Goal: Information Seeking & Learning: Learn about a topic

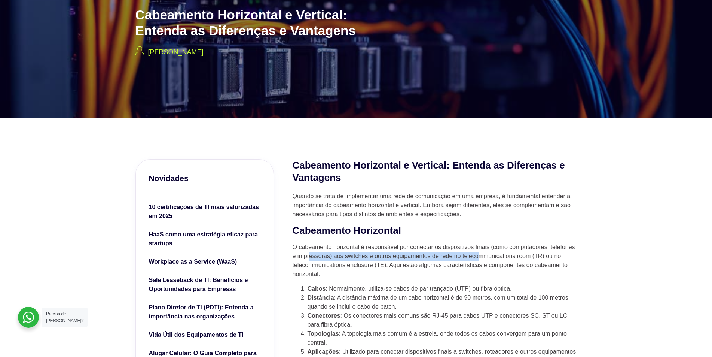
drag, startPoint x: 305, startPoint y: 252, endPoint x: 472, endPoint y: 253, distance: 166.5
click at [472, 253] on p "O cabeamento horizontal é responsável por conectar os dispositivos finais (como…" at bounding box center [435, 260] width 284 height 36
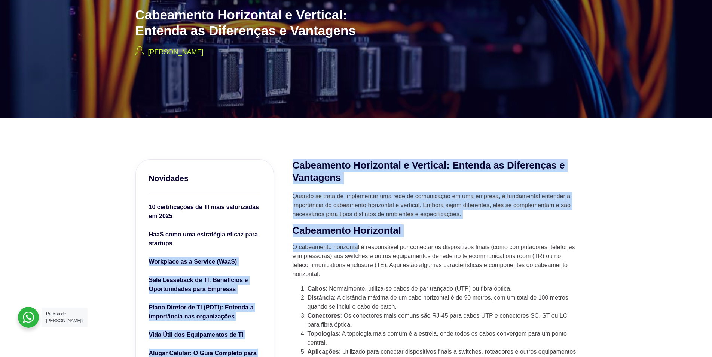
drag, startPoint x: 281, startPoint y: 245, endPoint x: 356, endPoint y: 250, distance: 74.7
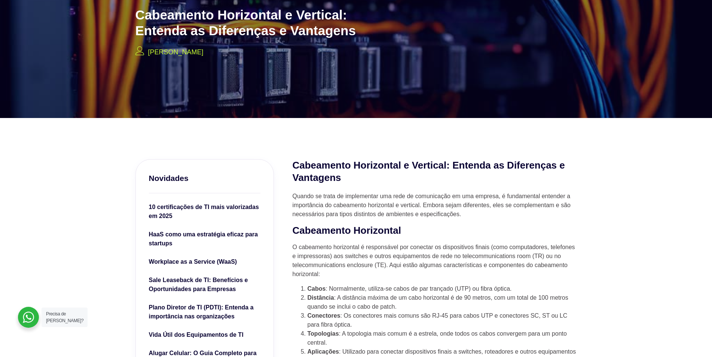
click at [453, 268] on p "O cabeamento horizontal é responsável por conectar os dispositivos finais (como…" at bounding box center [435, 260] width 284 height 36
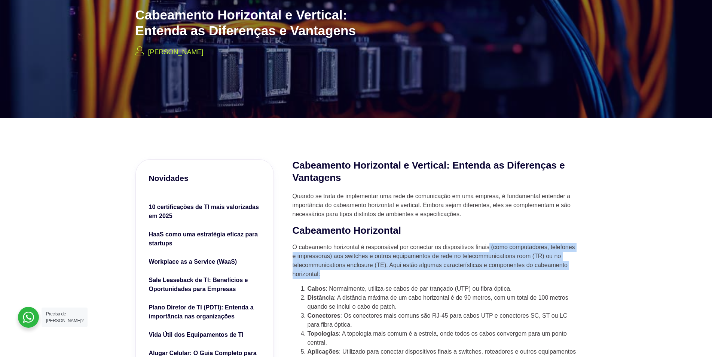
drag, startPoint x: 485, startPoint y: 246, endPoint x: 386, endPoint y: 270, distance: 101.9
click at [386, 270] on p "O cabeamento horizontal é responsável por conectar os dispositivos finais (como…" at bounding box center [435, 260] width 284 height 36
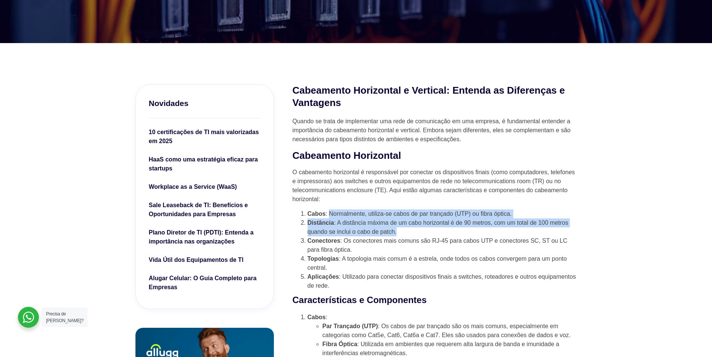
drag, startPoint x: 330, startPoint y: 216, endPoint x: 405, endPoint y: 232, distance: 77.3
click at [405, 232] on ol "Cabos : Normalmente, utiliza-se cabos de par trançado (UTP) ou fibra óptica. Di…" at bounding box center [435, 249] width 284 height 81
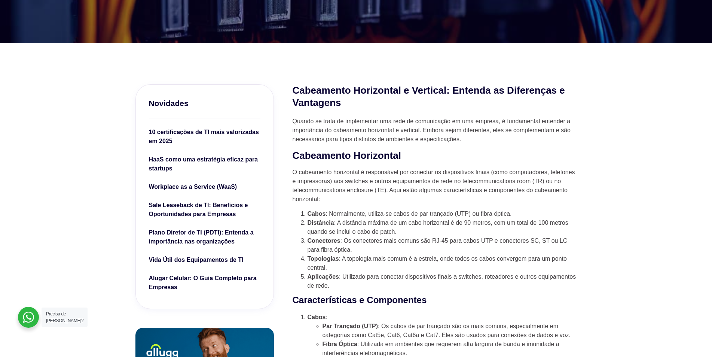
click at [389, 246] on li "Conectores : Os conectores mais comuns são RJ-45 para cabos UTP e conectores SC…" at bounding box center [442, 245] width 269 height 18
drag, startPoint x: 447, startPoint y: 239, endPoint x: 578, endPoint y: 243, distance: 130.7
drag, startPoint x: 345, startPoint y: 259, endPoint x: 502, endPoint y: 265, distance: 156.9
click at [502, 265] on li "Topologias : A topologia mais comum é a estrela, onde todos os cabos convergem …" at bounding box center [442, 263] width 269 height 18
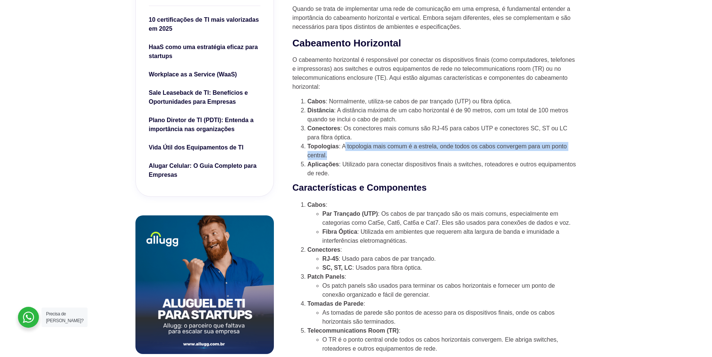
scroll to position [299, 0]
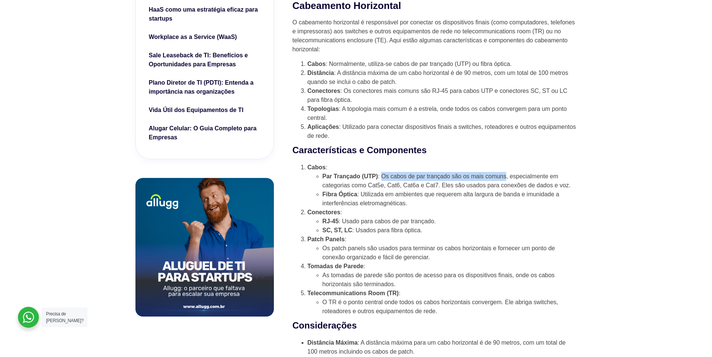
drag, startPoint x: 381, startPoint y: 179, endPoint x: 504, endPoint y: 179, distance: 122.4
click at [504, 179] on li "Par Trançado (UTP) : Os cabos de par trançado são os mais comuns, especialmente…" at bounding box center [450, 181] width 254 height 18
click at [366, 217] on li "Conectores : RJ-45 : Usado para cabos de par trançado. SC, ST, LC : Usados para…" at bounding box center [442, 221] width 269 height 27
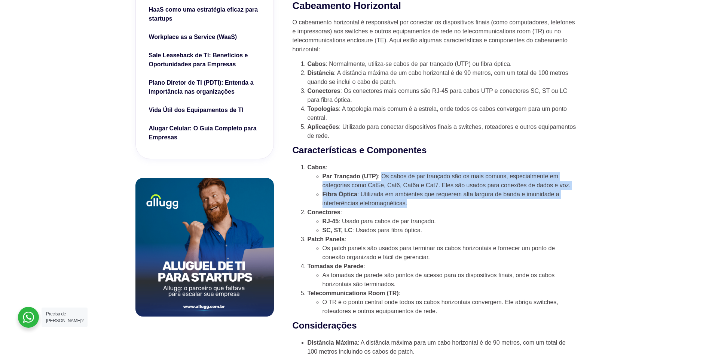
drag, startPoint x: 383, startPoint y: 177, endPoint x: 567, endPoint y: 204, distance: 186.3
click at [567, 204] on ul "Par Trançado (UTP) : Os cabos de par trançado são os mais comuns, especialmente…" at bounding box center [442, 190] width 269 height 36
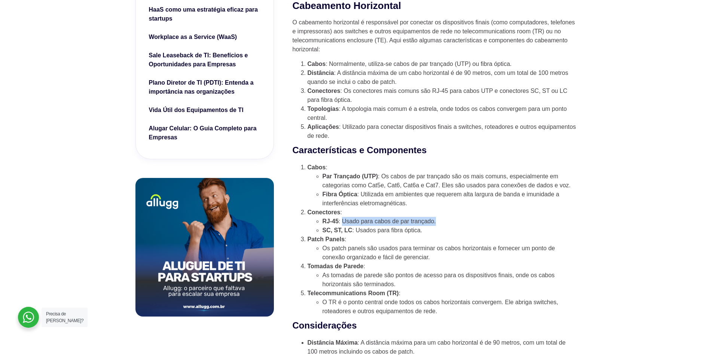
drag, startPoint x: 344, startPoint y: 228, endPoint x: 435, endPoint y: 226, distance: 91.3
click at [435, 226] on li "RJ-45 : Usado para cabos de par trançado." at bounding box center [450, 221] width 254 height 9
drag, startPoint x: 356, startPoint y: 235, endPoint x: 421, endPoint y: 237, distance: 65.2
click at [421, 235] on li "SC, ST, LC : Usados para fibra óptica." at bounding box center [450, 230] width 254 height 9
click at [403, 253] on li "Os patch panels são usados para terminar os cabos horizontais e fornecer um pon…" at bounding box center [450, 253] width 254 height 18
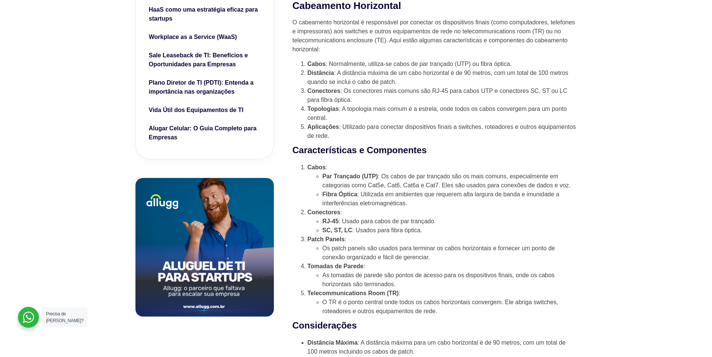
scroll to position [337, 0]
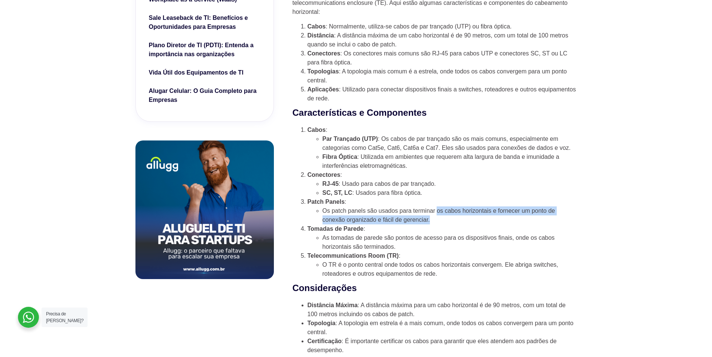
drag, startPoint x: 436, startPoint y: 217, endPoint x: 499, endPoint y: 226, distance: 64.0
click at [499, 224] on li "Os patch panels são usados para terminar os cabos horizontais e fornecer um pon…" at bounding box center [450, 215] width 254 height 18
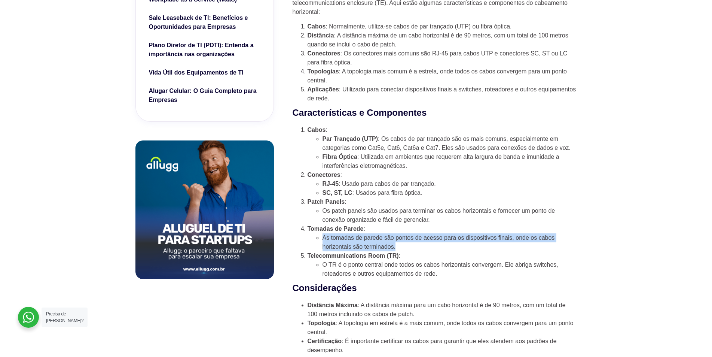
drag, startPoint x: 394, startPoint y: 250, endPoint x: 322, endPoint y: 245, distance: 71.6
click at [323, 245] on li "As tomadas de parede são pontos de acesso para os dispositivos finais, onde os …" at bounding box center [450, 242] width 254 height 18
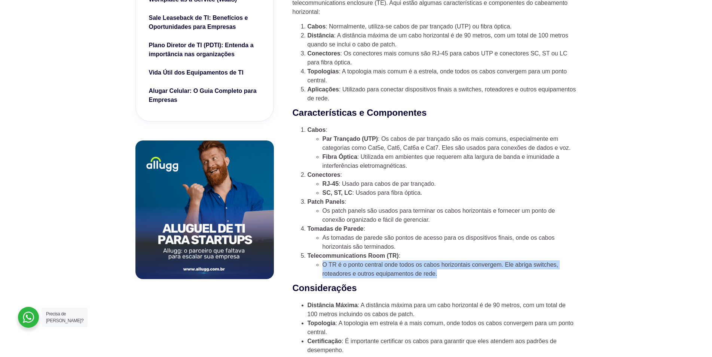
drag, startPoint x: 320, startPoint y: 269, endPoint x: 461, endPoint y: 278, distance: 141.7
click at [461, 278] on ul "O TR é o ponto central onde todos os cabos horizontais convergem. Ele abriga sw…" at bounding box center [442, 269] width 269 height 18
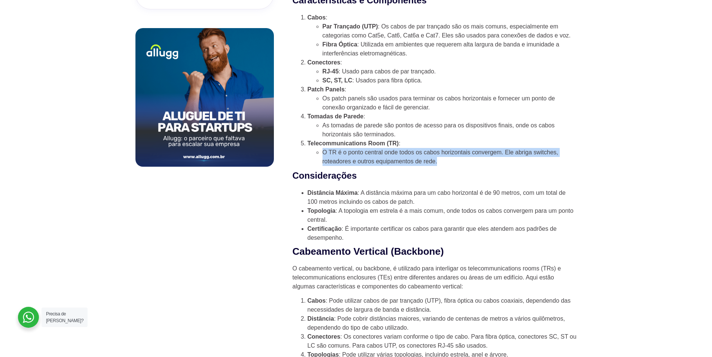
scroll to position [486, 0]
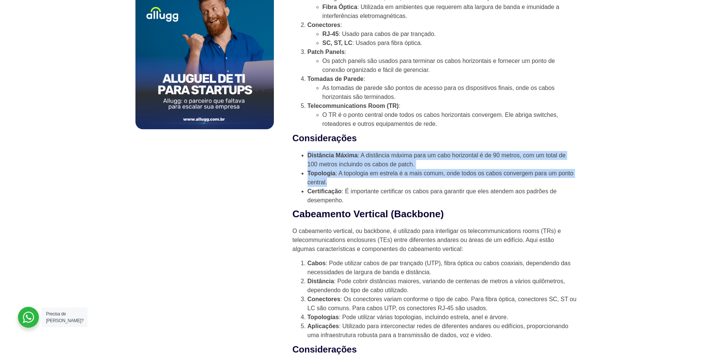
drag, startPoint x: 308, startPoint y: 159, endPoint x: 461, endPoint y: 188, distance: 155.4
click at [463, 187] on ul "Distância Máxima : A distância máxima para um cabo horizontal é de 90 metros, c…" at bounding box center [435, 178] width 284 height 54
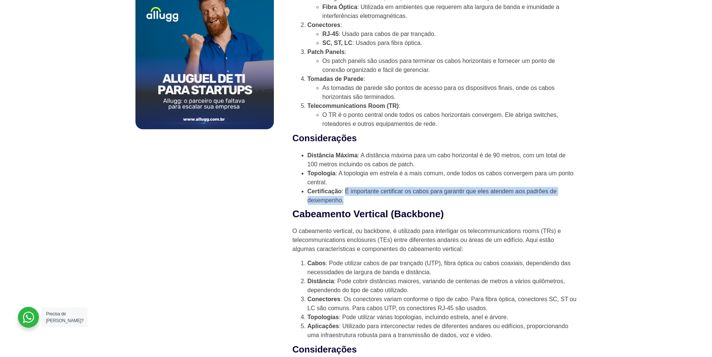
drag, startPoint x: 346, startPoint y: 199, endPoint x: 361, endPoint y: 202, distance: 15.3
click at [361, 202] on li "Certificação : É importante certificar os cabos para garantir que eles atendem …" at bounding box center [442, 196] width 269 height 18
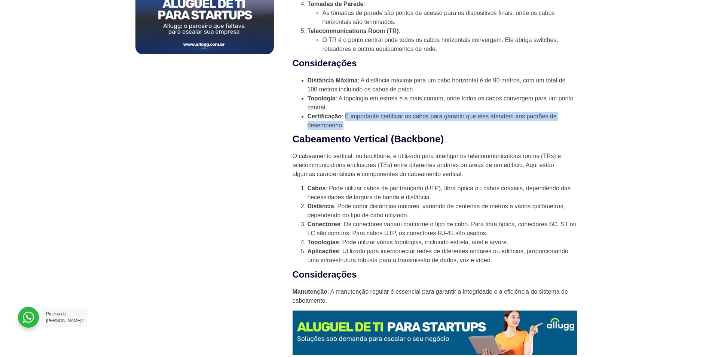
scroll to position [599, 0]
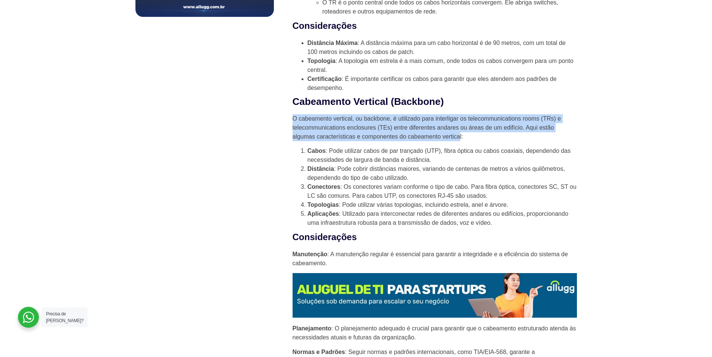
drag, startPoint x: 292, startPoint y: 127, endPoint x: 433, endPoint y: 141, distance: 141.8
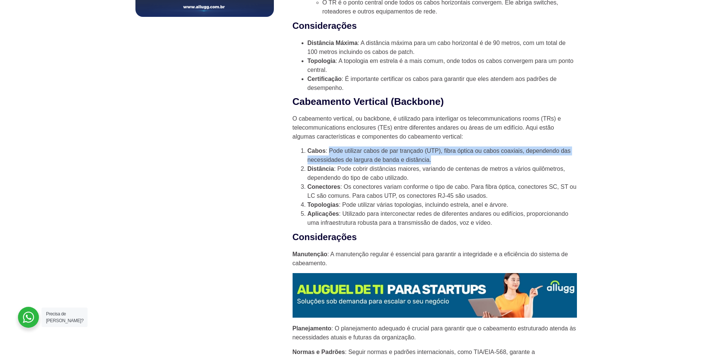
drag, startPoint x: 330, startPoint y: 158, endPoint x: 463, endPoint y: 165, distance: 133.4
click at [463, 164] on li "Cabos : Pode utilizar cabos de par trançado (UTP), fibra óptica ou cabos coaxia…" at bounding box center [442, 155] width 269 height 18
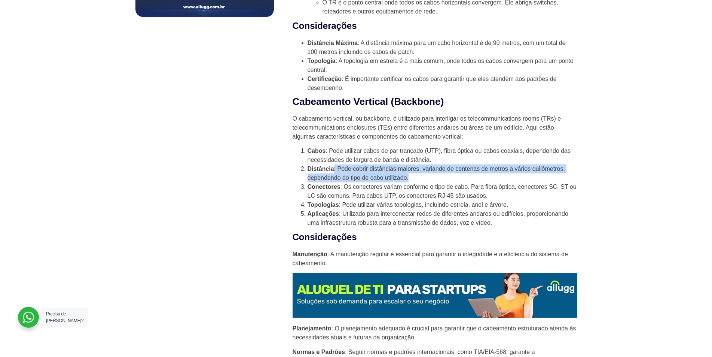
drag, startPoint x: 335, startPoint y: 178, endPoint x: 441, endPoint y: 182, distance: 106.7
click at [463, 182] on li "Distância : Pode cobrir distâncias maiores, variando de centenas de metros a vá…" at bounding box center [442, 173] width 269 height 18
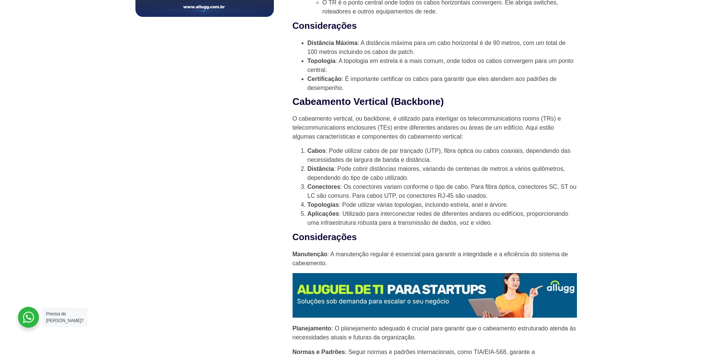
click at [355, 190] on li "Conectores : Os conectores variam conforme o tipo de cabo. Para fibra óptica, c…" at bounding box center [442, 191] width 269 height 18
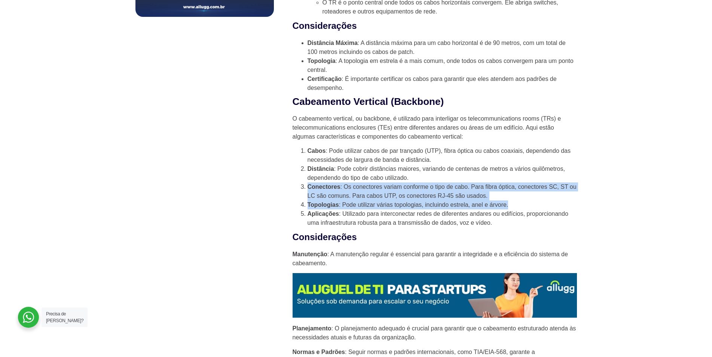
drag, startPoint x: 308, startPoint y: 192, endPoint x: 580, endPoint y: 209, distance: 272.6
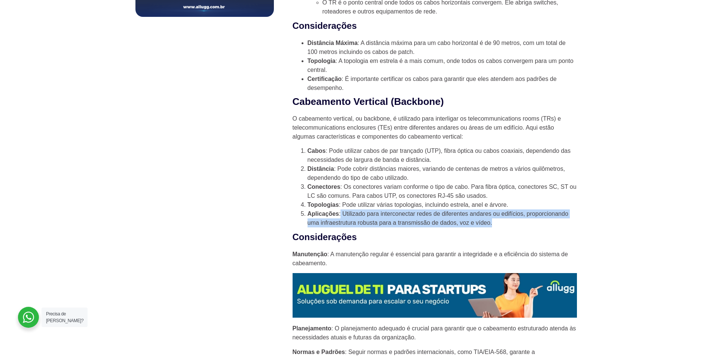
drag, startPoint x: 340, startPoint y: 223, endPoint x: 519, endPoint y: 228, distance: 179.3
click at [519, 227] on li "Aplicações : Utilizado para interconectar redes de diferentes andares ou edifíc…" at bounding box center [442, 218] width 269 height 18
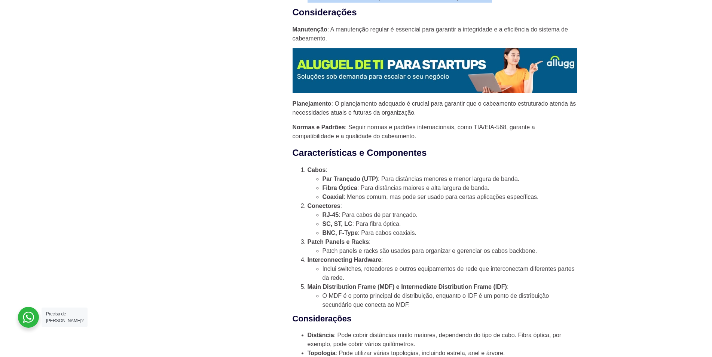
scroll to position [861, 0]
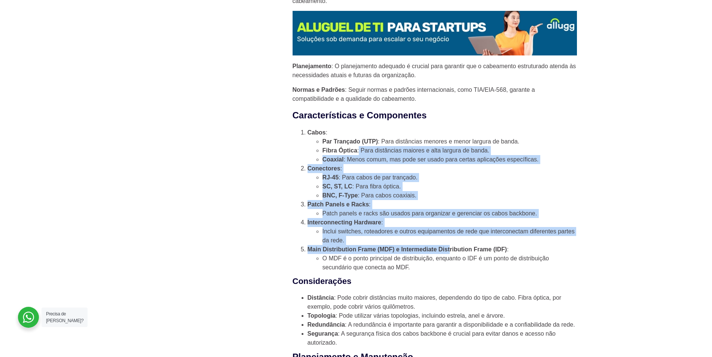
drag, startPoint x: 358, startPoint y: 158, endPoint x: 447, endPoint y: 261, distance: 135.9
click at [447, 261] on ol "Cabos : Par Trançado (UTP) : Para distâncias menores e menor largura de banda. …" at bounding box center [435, 200] width 284 height 144
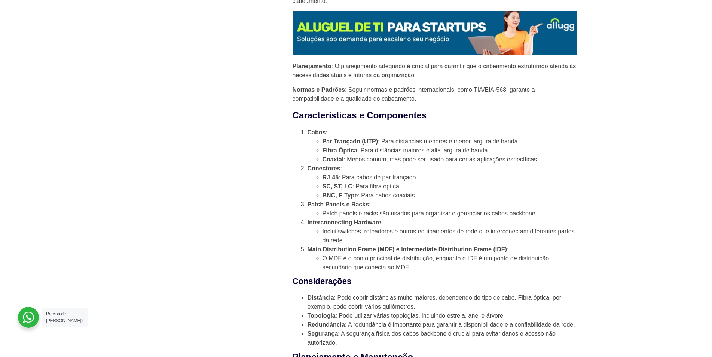
click at [418, 272] on li "O MDF é o ponto principal de distribuição, enquanto o IDF é um ponto de distrib…" at bounding box center [450, 263] width 254 height 18
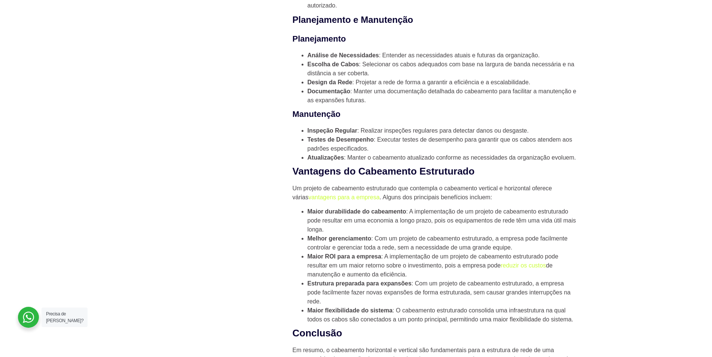
scroll to position [1235, 0]
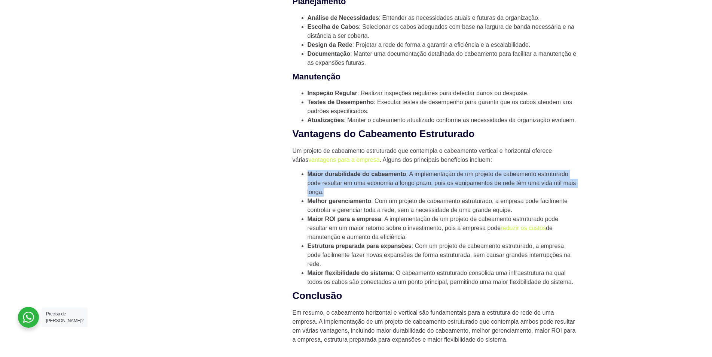
drag, startPoint x: 309, startPoint y: 191, endPoint x: 325, endPoint y: 210, distance: 24.5
click at [325, 196] on li "Maior durabilidade do cabeamento : A implementação de um projeto de cabeamento …" at bounding box center [442, 183] width 269 height 27
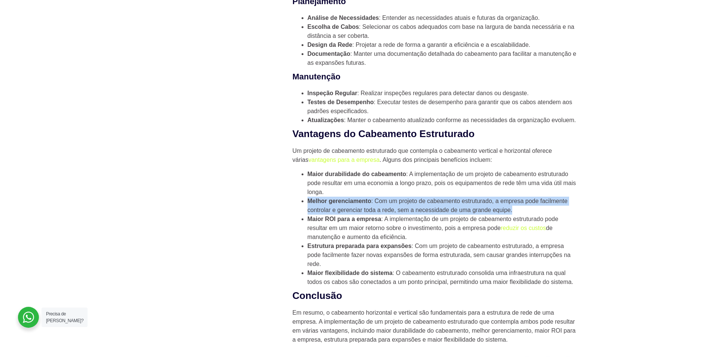
drag, startPoint x: 307, startPoint y: 218, endPoint x: 544, endPoint y: 227, distance: 237.4
click at [544, 227] on ul "Maior durabilidade do cabeamento : A implementação de um projeto de cabeamento …" at bounding box center [435, 228] width 284 height 117
drag, startPoint x: 308, startPoint y: 237, endPoint x: 530, endPoint y: 258, distance: 223.6
click at [530, 241] on li "Maior ROI para a empresa : A implementação de um projeto de cabeamento estrutur…" at bounding box center [442, 227] width 269 height 27
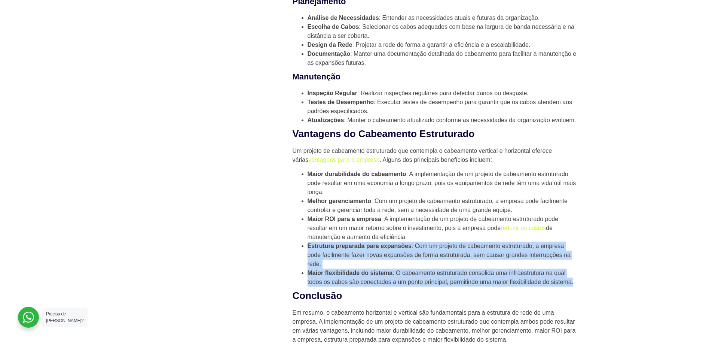
drag, startPoint x: 306, startPoint y: 266, endPoint x: 573, endPoint y: 295, distance: 267.6
click at [573, 286] on ul "Maior durabilidade do cabeamento : A implementação de um projeto de cabeamento …" at bounding box center [435, 228] width 284 height 117
click at [509, 286] on li "Maior flexibilidade do sistema : O cabeamento estruturado consolida uma infraes…" at bounding box center [442, 277] width 269 height 18
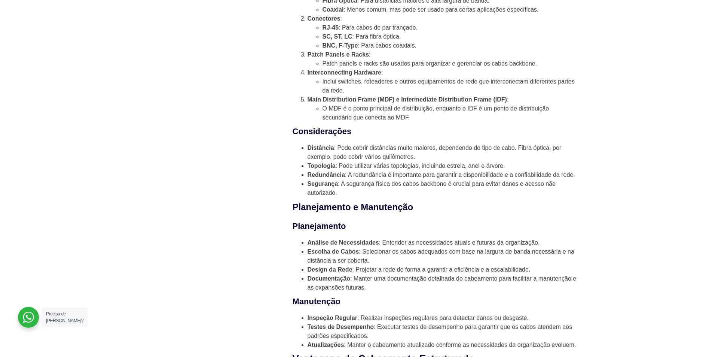
scroll to position [898, 0]
